Goal: Task Accomplishment & Management: Manage account settings

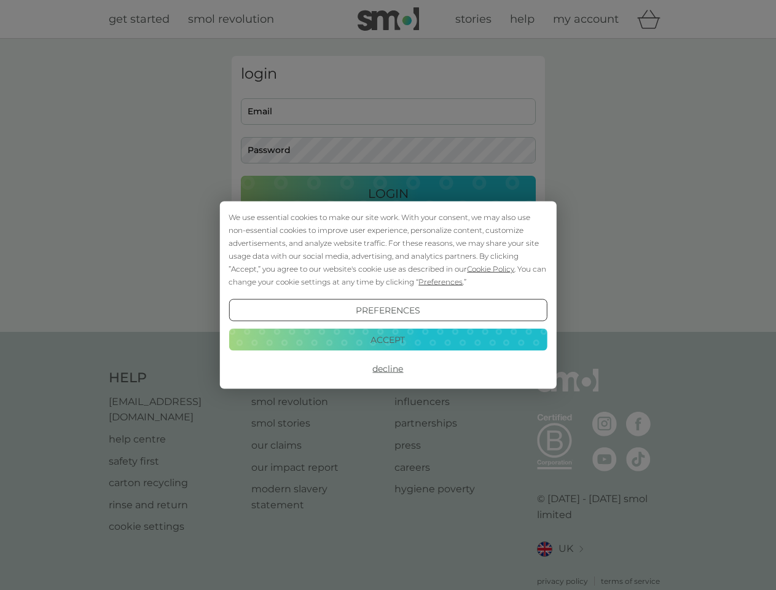
click at [491, 269] on span "Cookie Policy" at bounding box center [490, 268] width 47 height 9
click at [439, 281] on div "login Email Password Login ● ● ● ● ● ● ● ● ● ● ● ● ● ● ● ● ● ● ● ● ● ● ● ● ● ● …" at bounding box center [388, 185] width 313 height 259
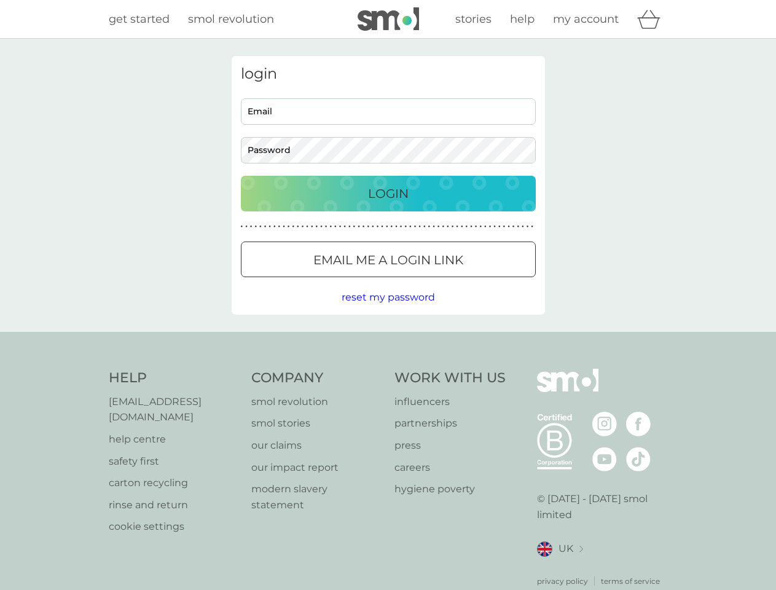
click at [388, 310] on div "login Email Password Login ● ● ● ● ● ● ● ● ● ● ● ● ● ● ● ● ● ● ● ● ● ● ● ● ● ● …" at bounding box center [388, 185] width 313 height 259
click at [388, 369] on div "Help [EMAIL_ADDRESS][DOMAIN_NAME] help centre safety first carton recycling rin…" at bounding box center [388, 478] width 559 height 218
click at [388, 339] on div "Help [EMAIL_ADDRESS][DOMAIN_NAME] help centre safety first carton recycling rin…" at bounding box center [388, 478] width 776 height 292
